Goal: Task Accomplishment & Management: Complete application form

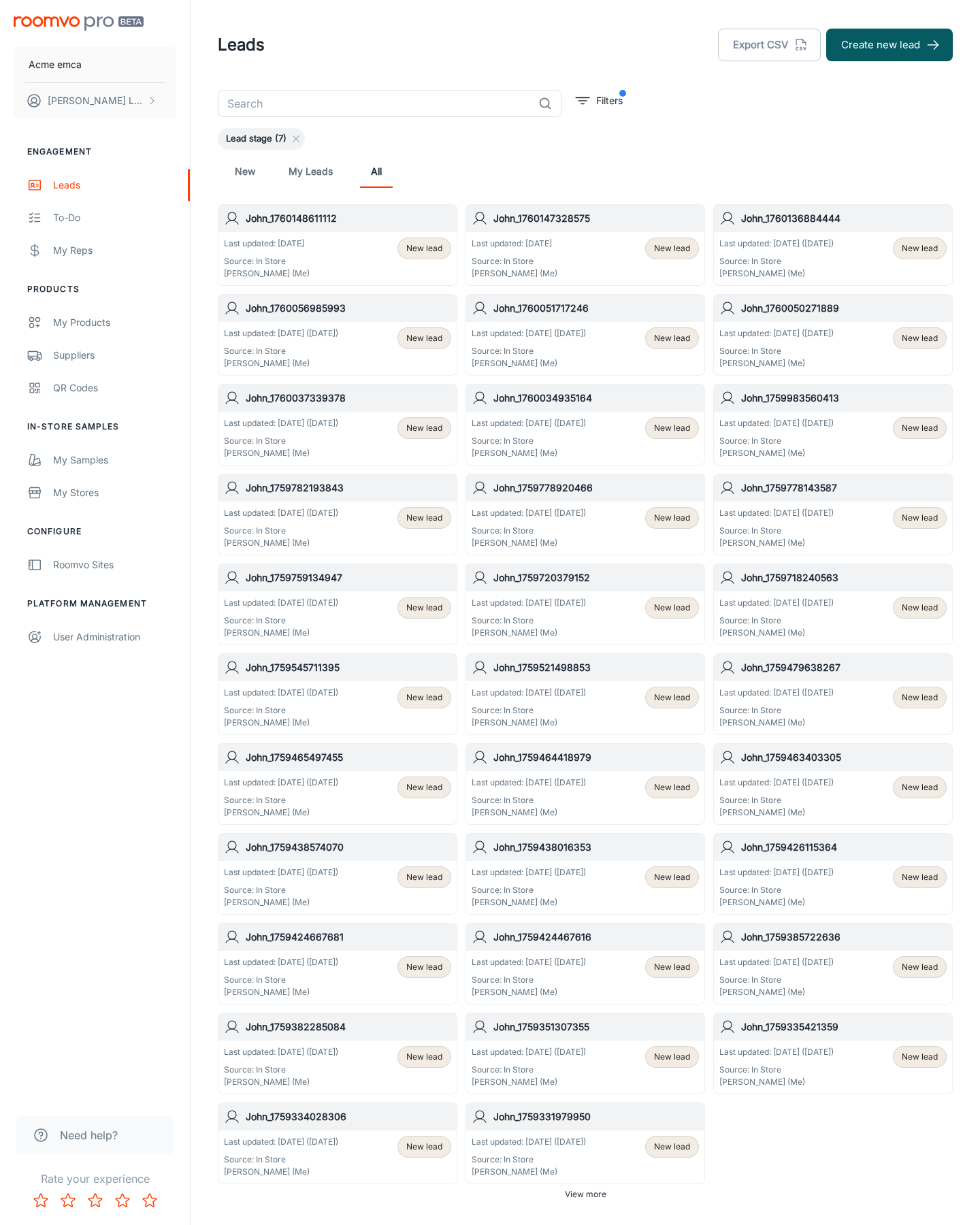
click at [890, 45] on button "Create new lead" at bounding box center [890, 45] width 127 height 33
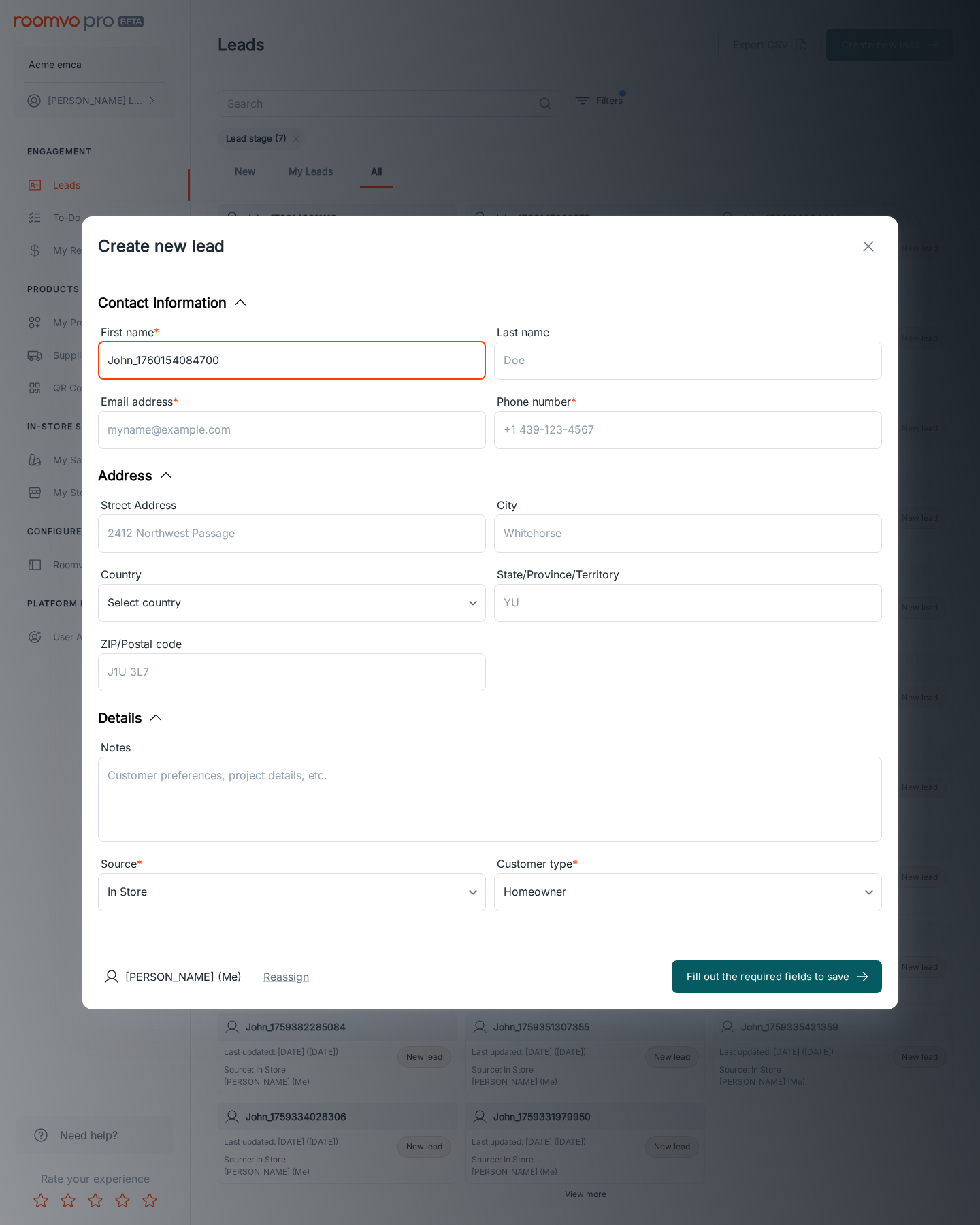
type input "John_1760154084700"
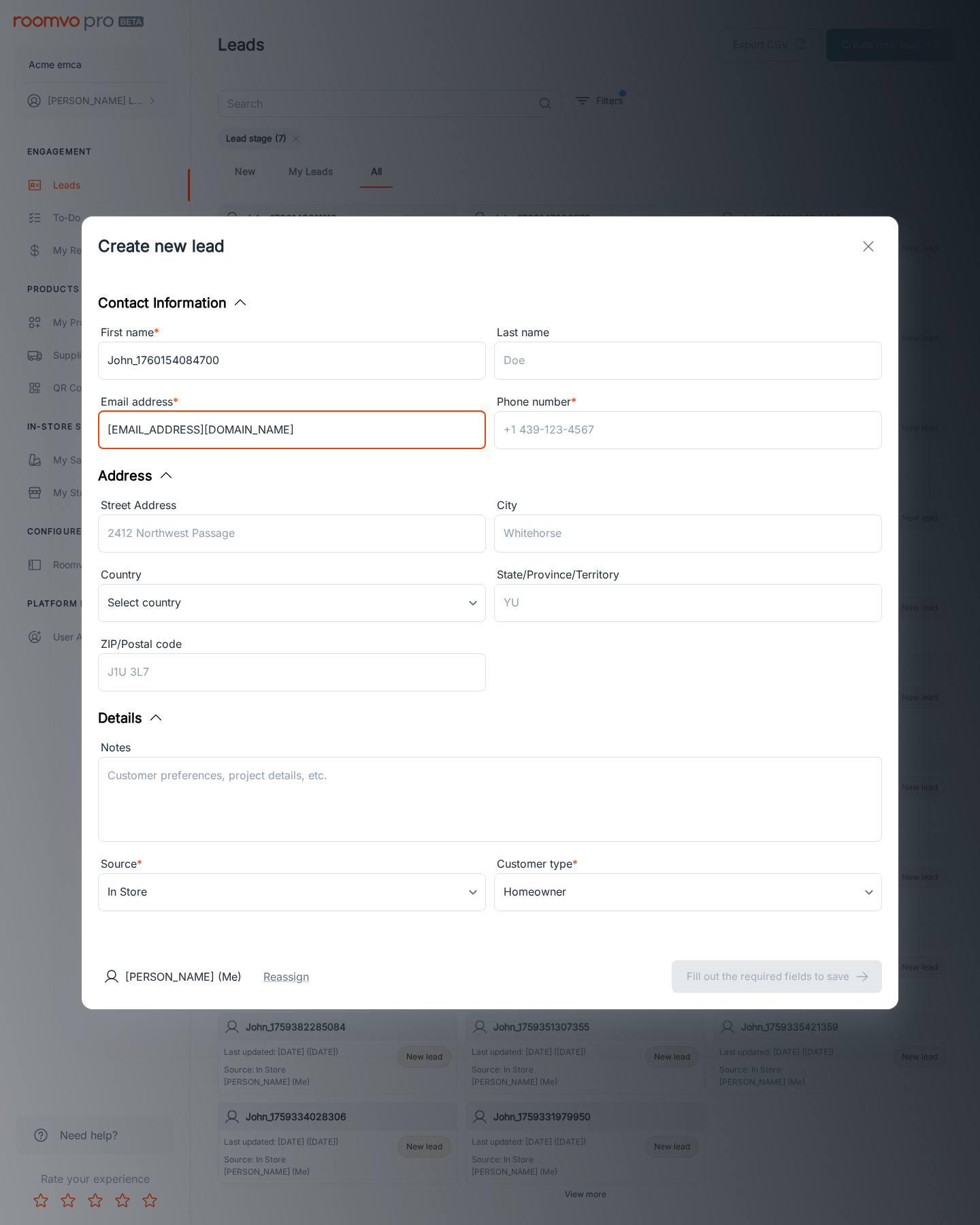
type input "[EMAIL_ADDRESS][DOMAIN_NAME]"
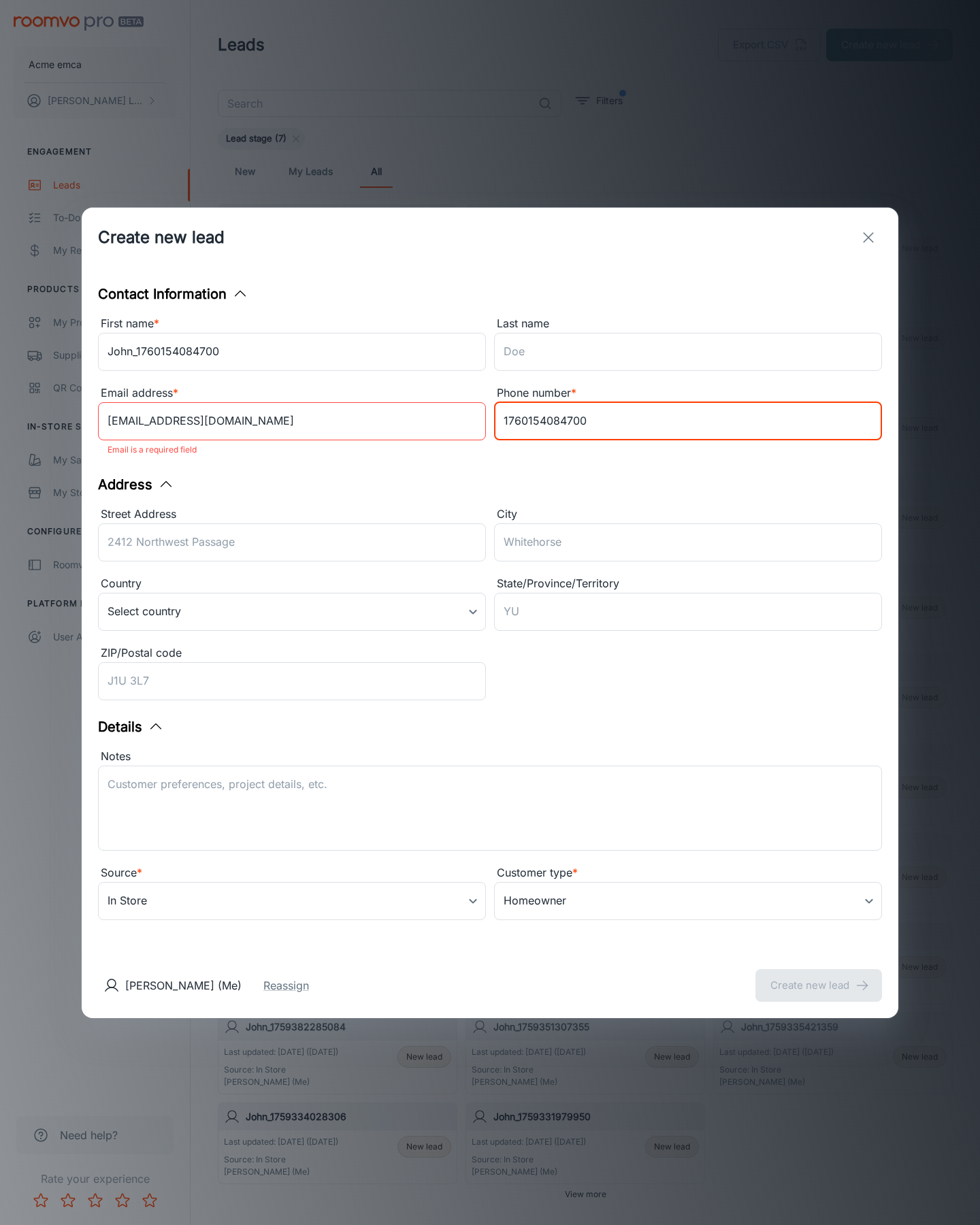
type input "1760154084700"
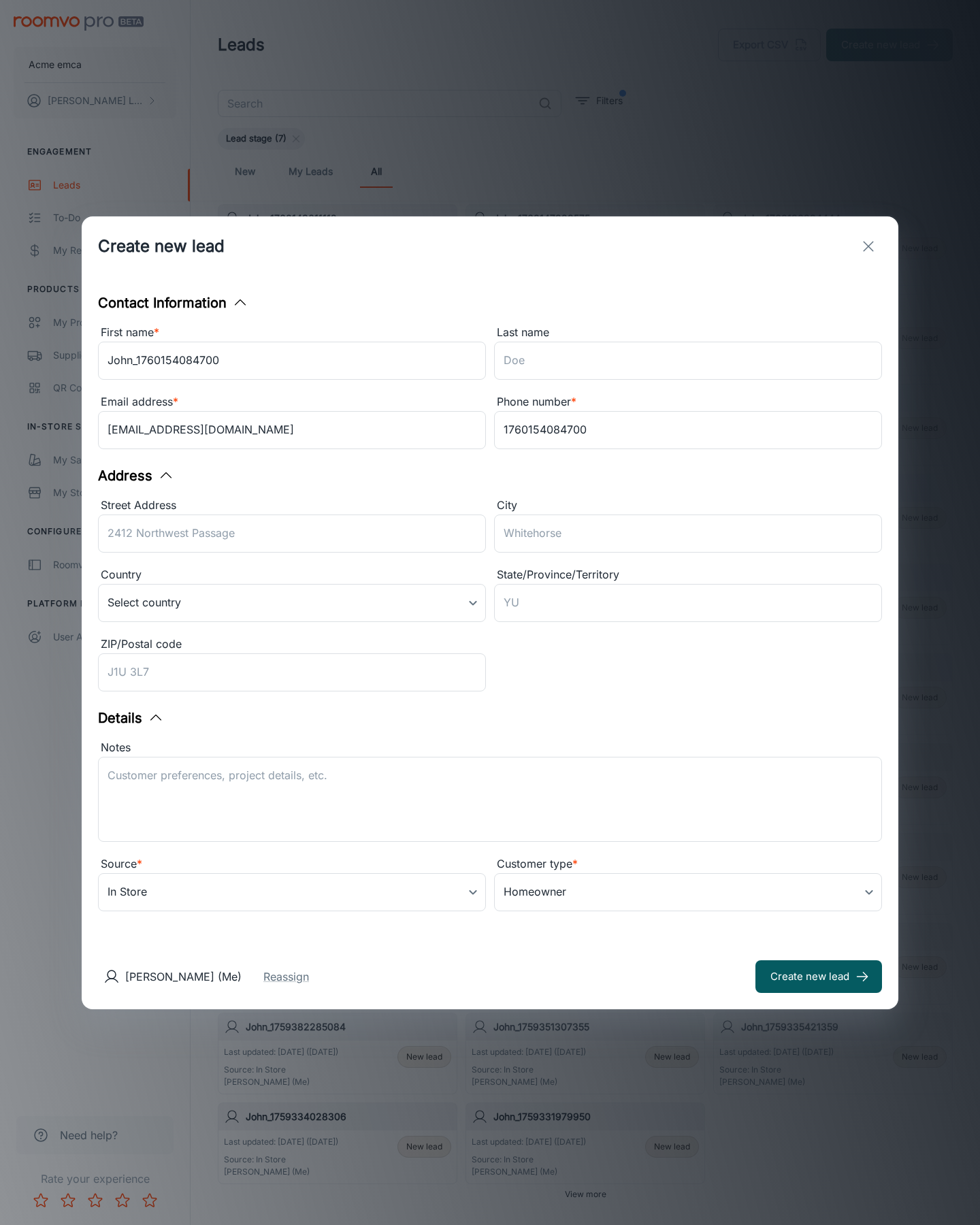
click at [818, 976] on button "Create new lead" at bounding box center [818, 976] width 127 height 33
